Goal: Check status: Check status

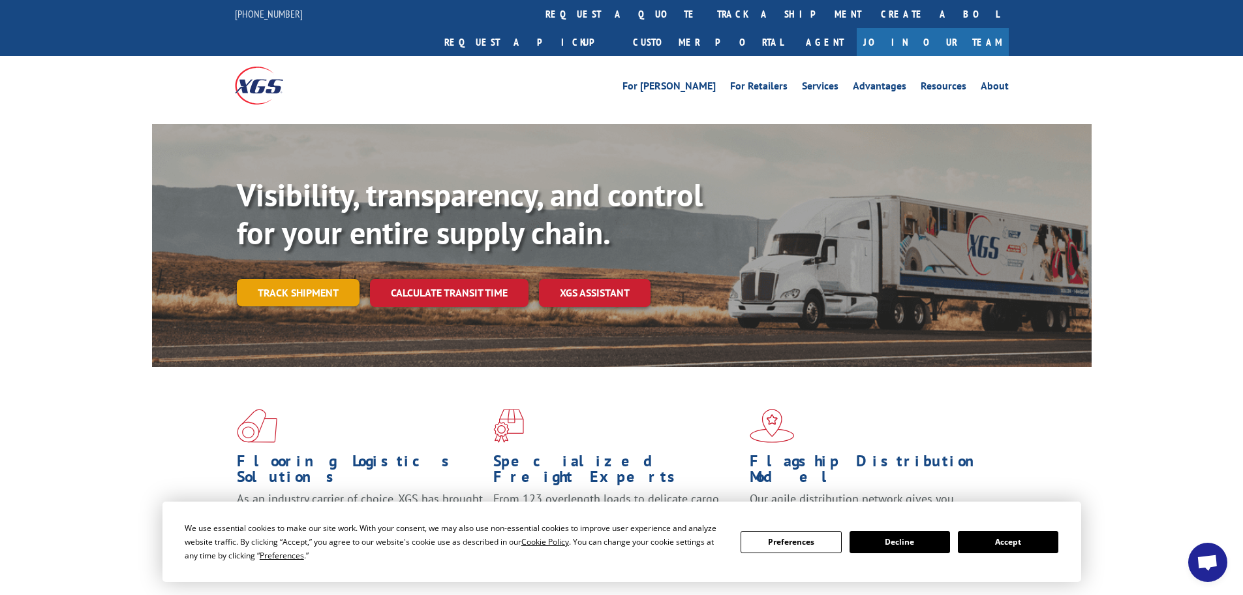
click at [251, 279] on link "Track shipment" at bounding box center [298, 292] width 123 height 27
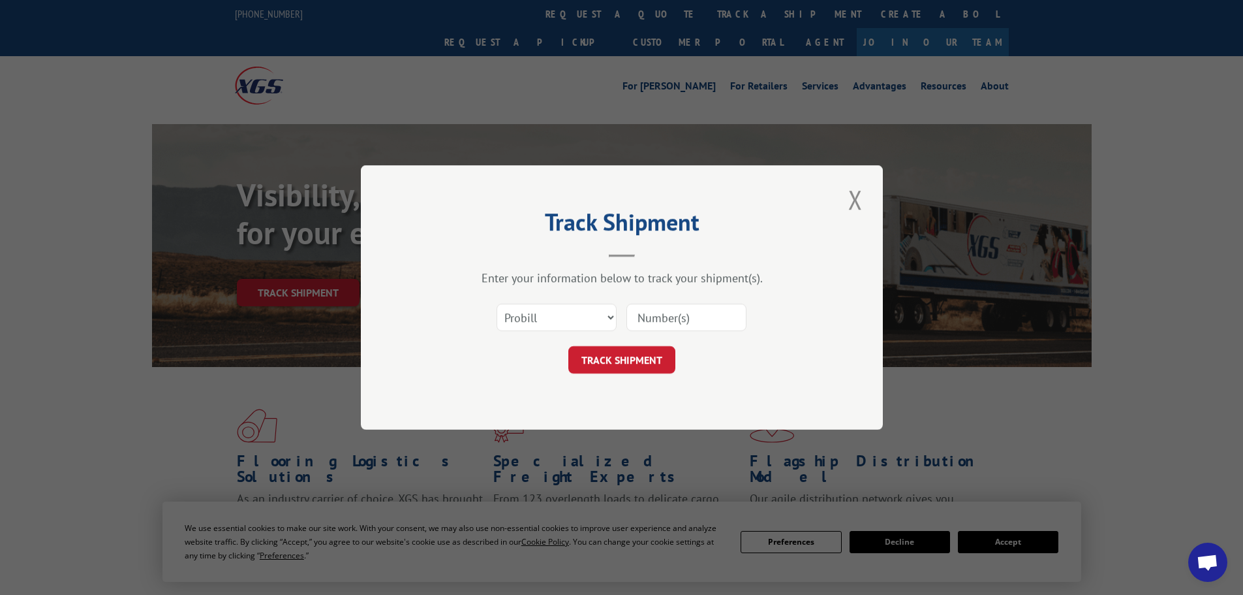
click at [694, 313] on input at bounding box center [686, 316] width 120 height 27
paste input "361888"
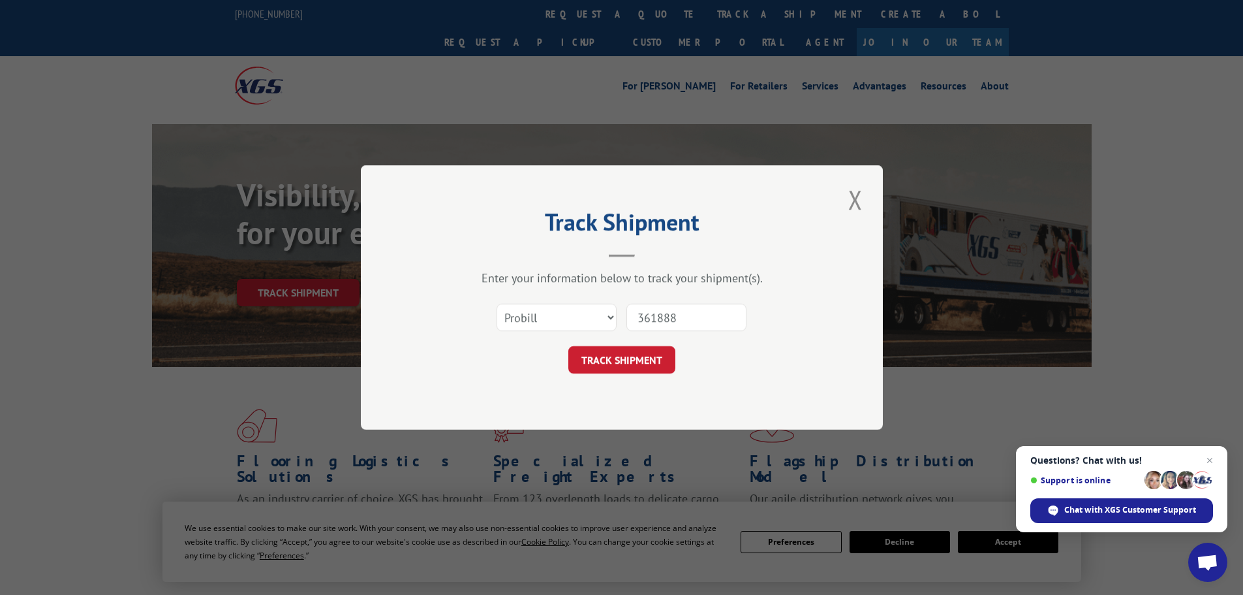
type input "361888"
click at [574, 307] on select "Select category... Probill BOL PO" at bounding box center [557, 316] width 120 height 27
select select "bol"
click at [497, 303] on select "Select category... Probill BOL PO" at bounding box center [557, 316] width 120 height 27
click at [632, 367] on button "TRACK SHIPMENT" at bounding box center [621, 359] width 107 height 27
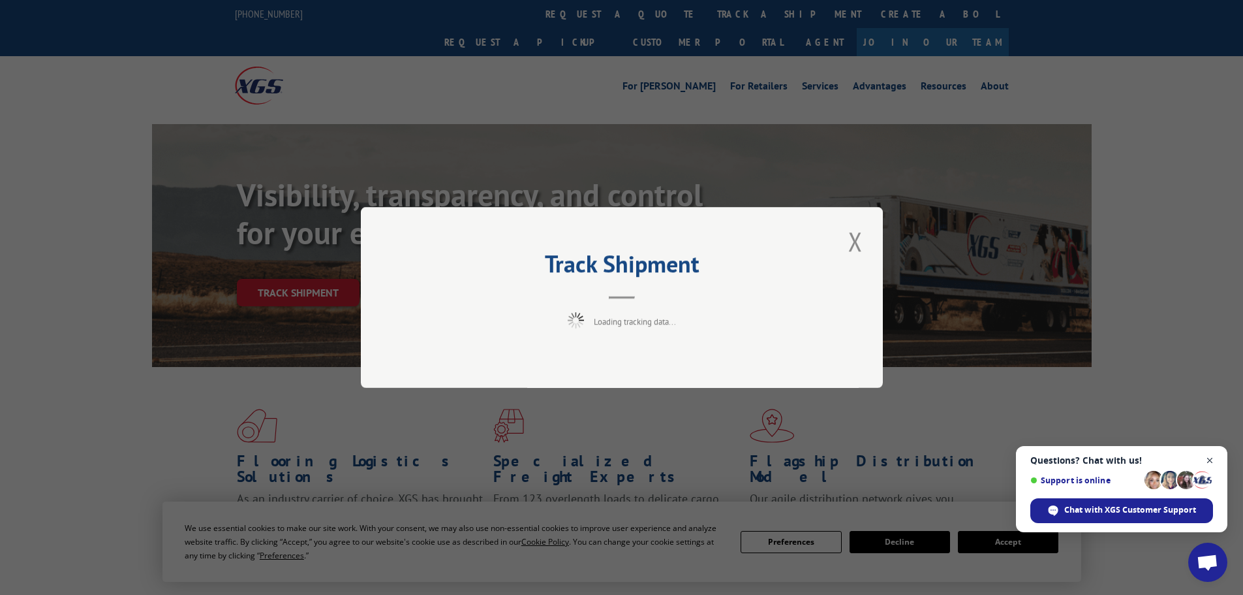
click at [1216, 461] on span "Open chat" at bounding box center [1210, 460] width 16 height 16
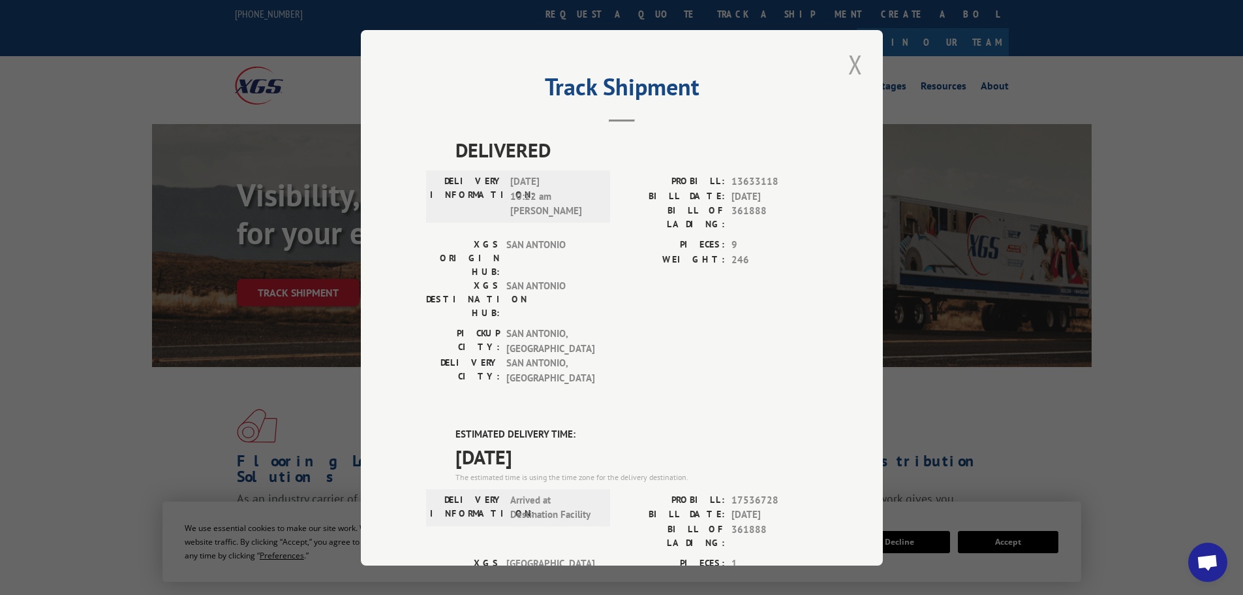
click at [846, 54] on button "Close modal" at bounding box center [855, 64] width 22 height 36
